Goal: Information Seeking & Learning: Learn about a topic

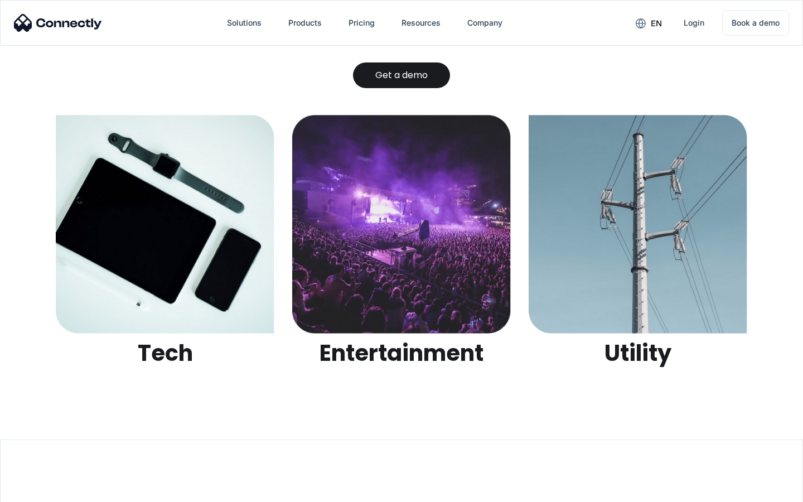
scroll to position [3520, 0]
